Goal: Information Seeking & Learning: Check status

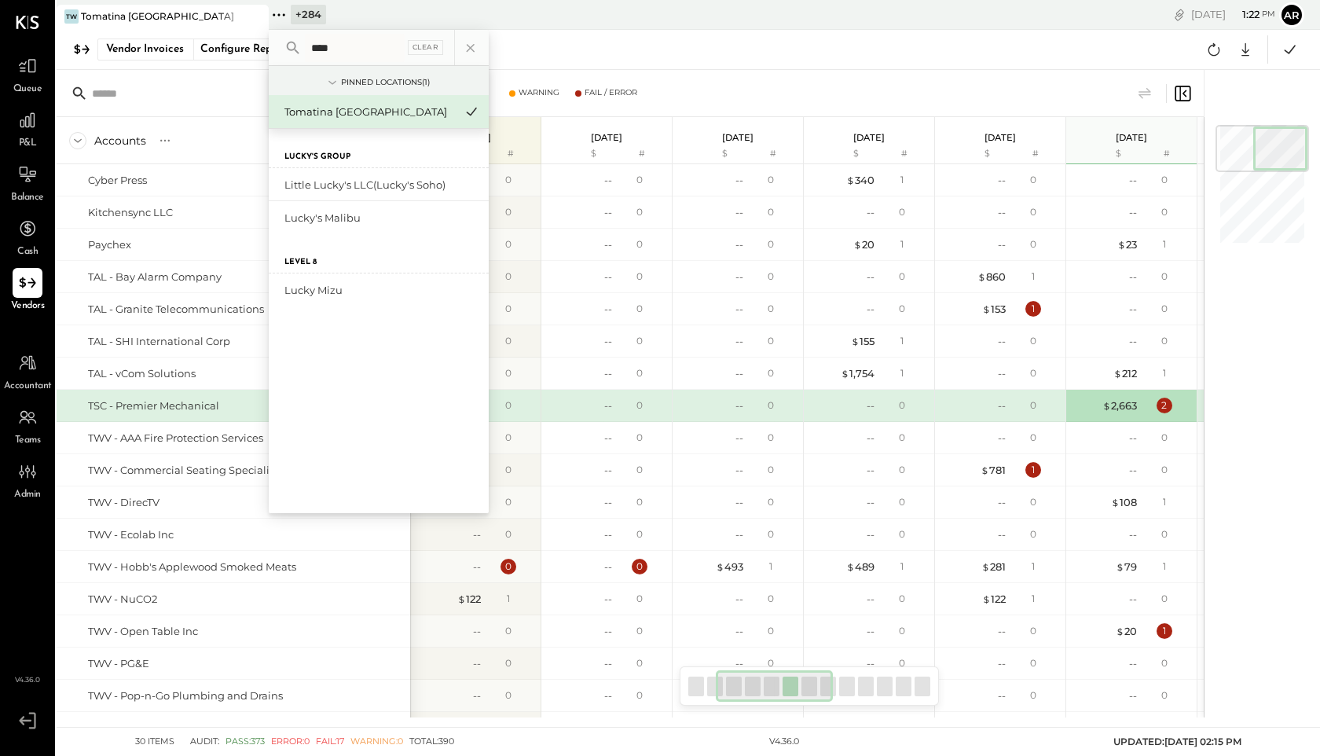
scroll to position [0, 213]
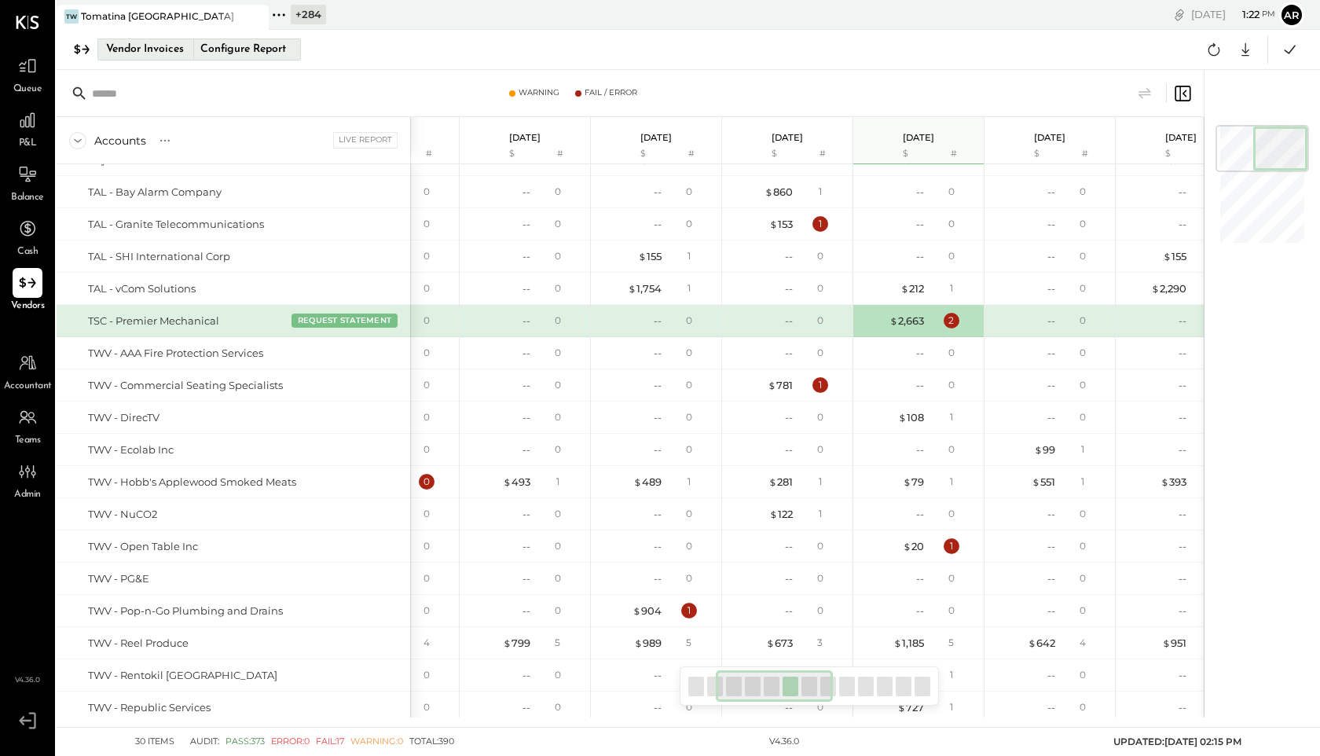
click at [170, 39] on div "Vendor Invoices" at bounding box center [145, 49] width 78 height 25
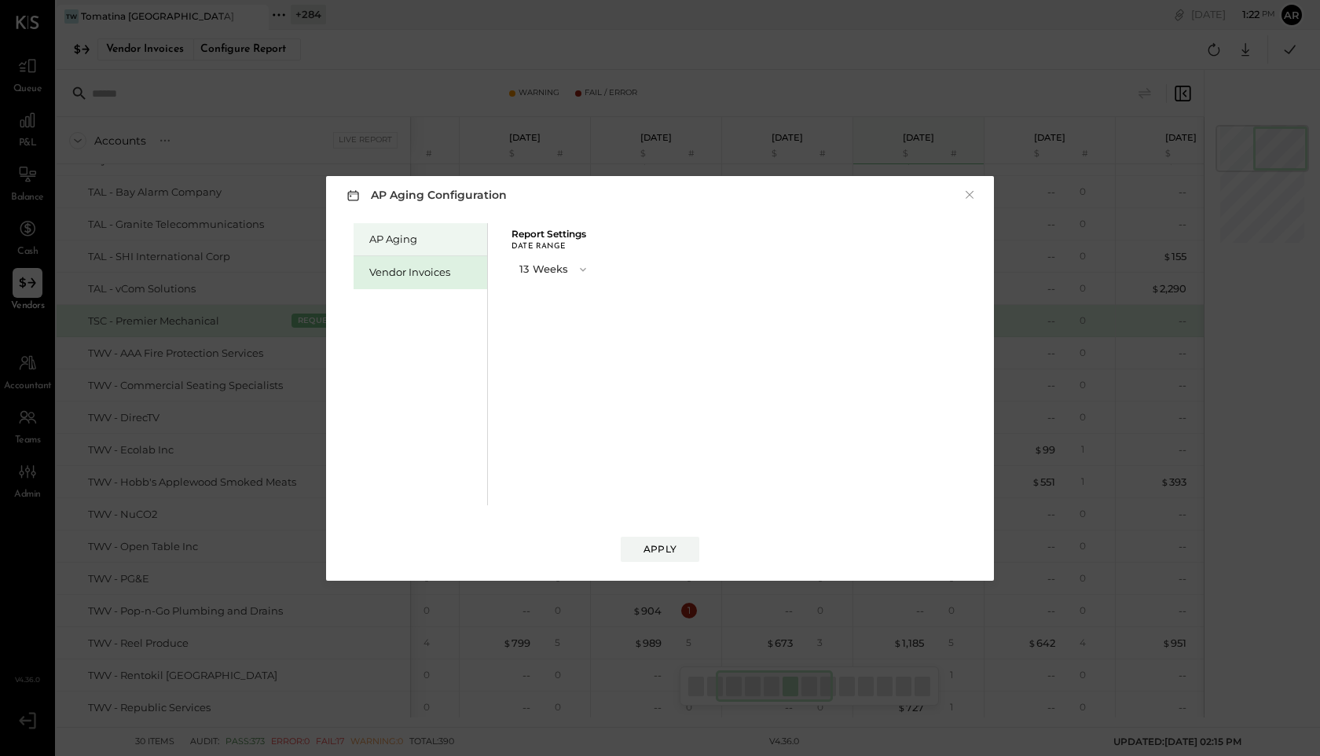
click at [386, 232] on div "AP Aging" at bounding box center [424, 239] width 110 height 15
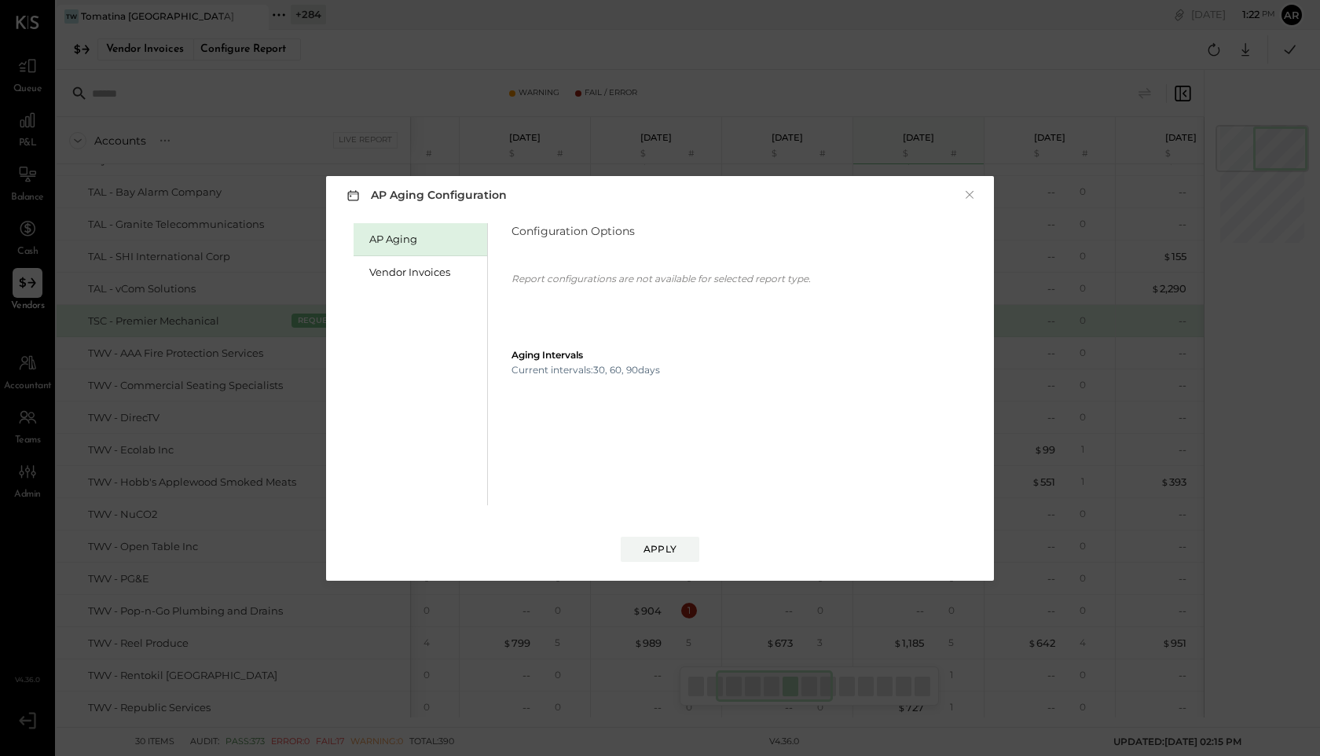
click at [28, 104] on div "AP Aging Configuration × AP Aging Vendor Invoices Configuration Options Report …" at bounding box center [660, 378] width 1320 height 756
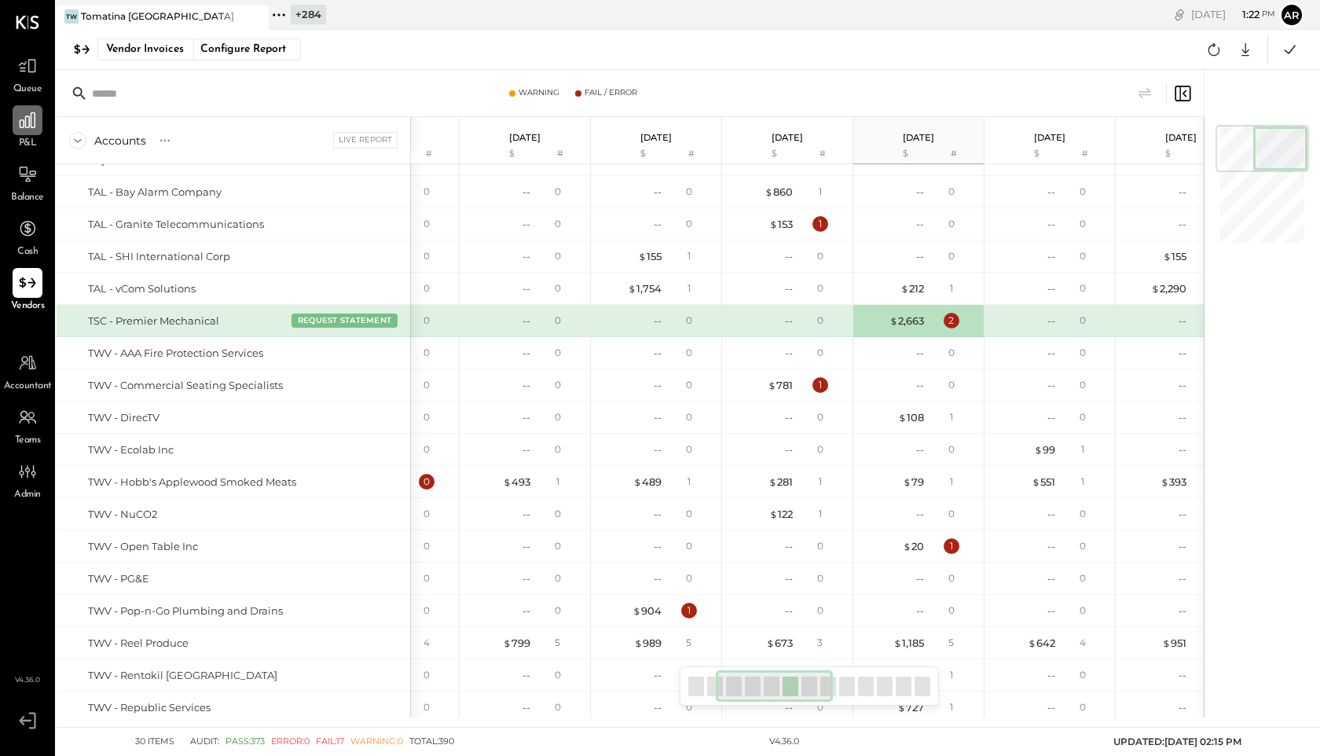
click at [28, 129] on icon at bounding box center [27, 120] width 20 height 20
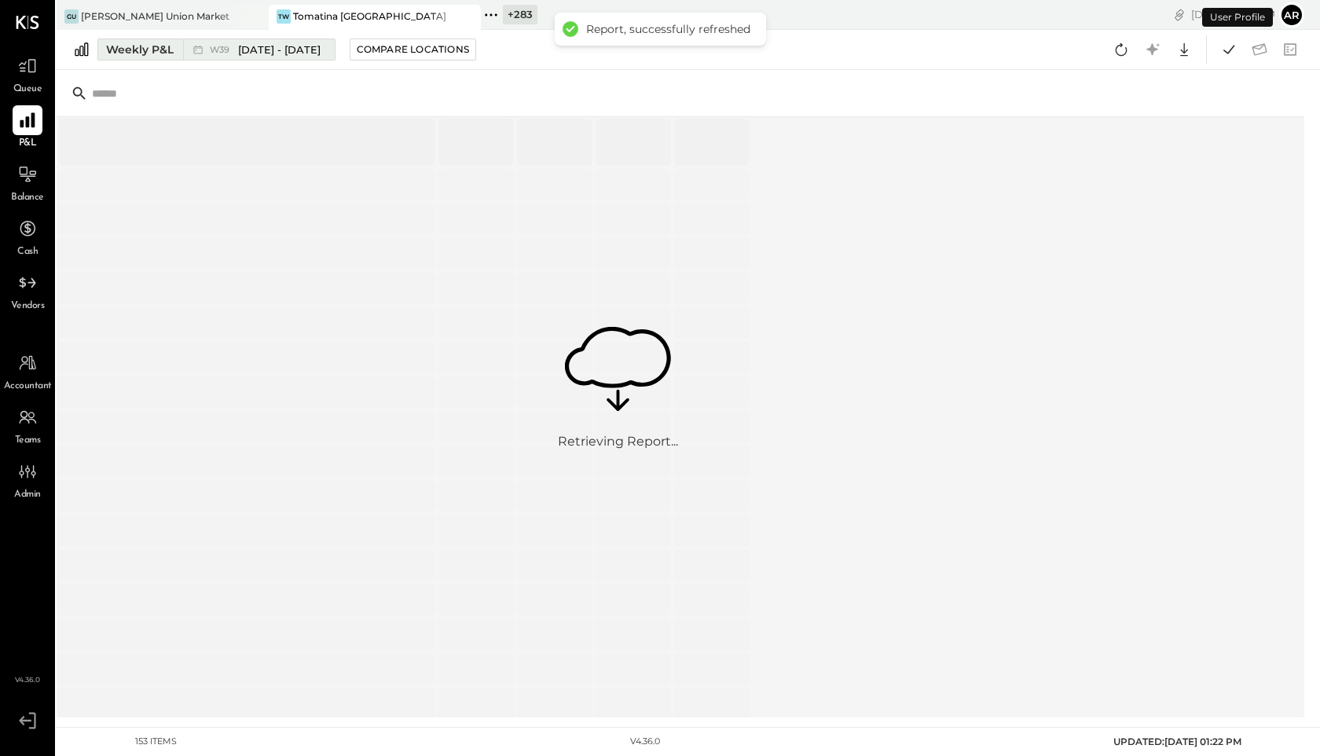
click at [287, 52] on span "Sep 22 - 28, 2025" at bounding box center [279, 49] width 82 height 15
